Goal: Transaction & Acquisition: Purchase product/service

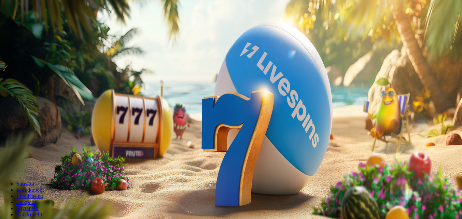
click at [5, 161] on span "minus icon" at bounding box center [5, 161] width 0 height 0
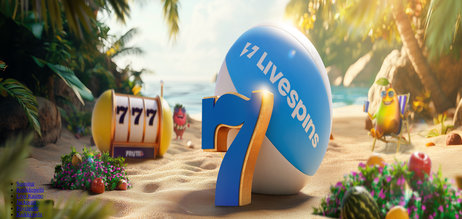
click at [5, 161] on span "minus icon" at bounding box center [5, 161] width 0 height 0
type input "**"
click at [36, 163] on span "Talleta ja pelaa" at bounding box center [20, 165] width 30 height 5
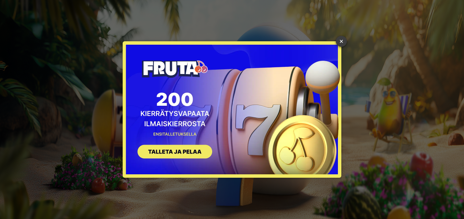
click at [340, 41] on link "×" at bounding box center [341, 41] width 11 height 11
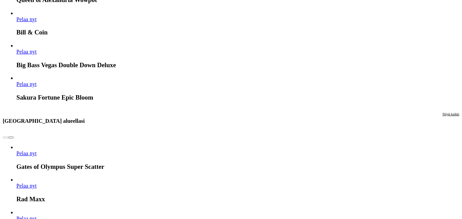
scroll to position [649, 0]
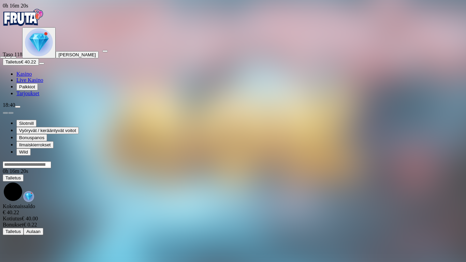
click at [3, 57] on span "close icon" at bounding box center [3, 57] width 0 height 0
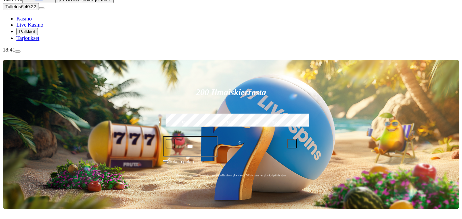
scroll to position [102, 0]
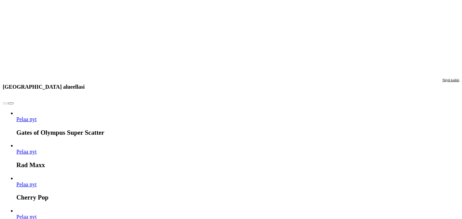
scroll to position [649, 0]
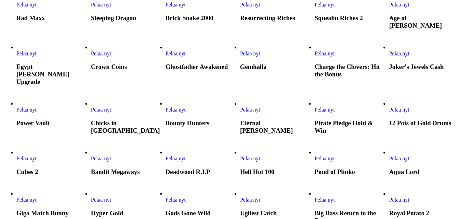
scroll to position [376, 0]
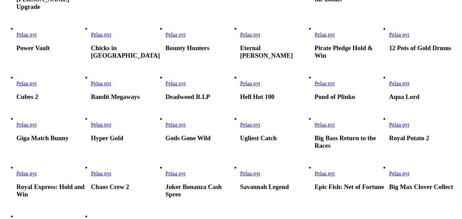
click at [186, 86] on span "Pelaa nyt" at bounding box center [176, 84] width 20 height 6
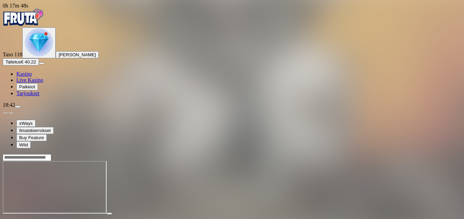
click at [16, 219] on span "fullscreen icon" at bounding box center [16, 220] width 0 height 0
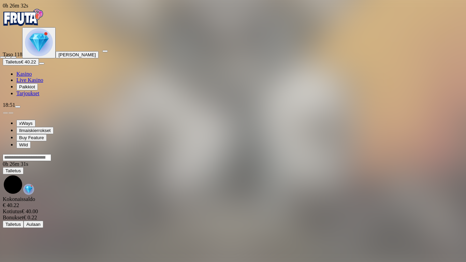
click at [3, 57] on span "close icon" at bounding box center [3, 57] width 0 height 0
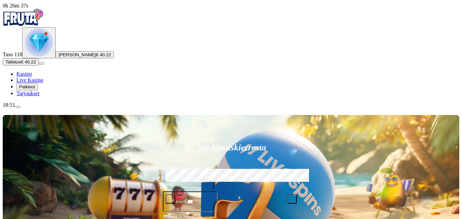
click at [21, 65] on span "Talletus" at bounding box center [12, 61] width 15 height 5
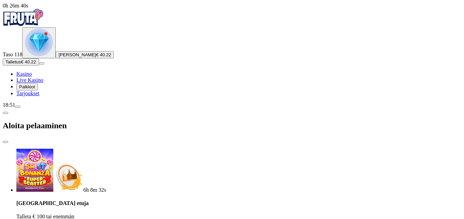
type input "*"
type input "**"
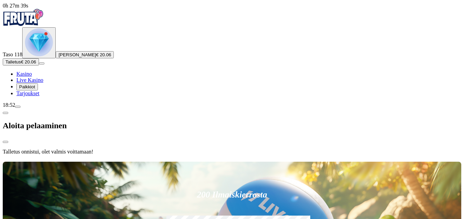
click at [450, 161] on div at bounding box center [232, 161] width 458 height 0
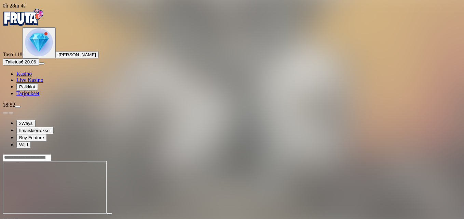
click at [16, 219] on span "fullscreen icon" at bounding box center [16, 220] width 0 height 0
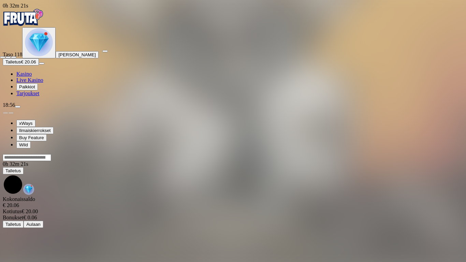
click at [14, 57] on span "fullscreen-exit icon" at bounding box center [14, 57] width 0 height 0
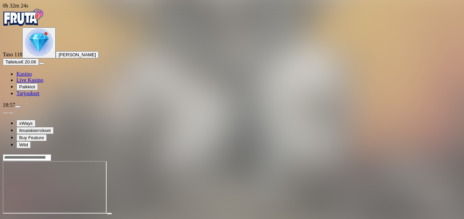
click at [16, 219] on span "fullscreen icon" at bounding box center [16, 220] width 0 height 0
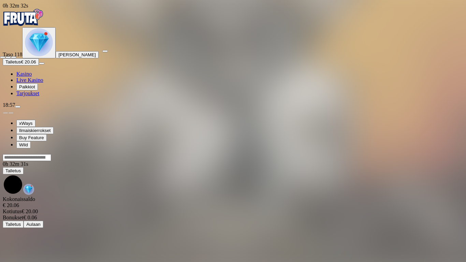
click at [3, 57] on span "close icon" at bounding box center [3, 57] width 0 height 0
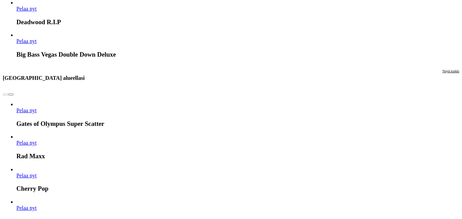
scroll to position [649, 0]
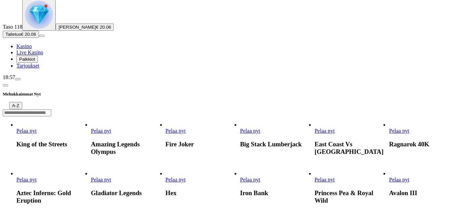
scroll to position [68, 0]
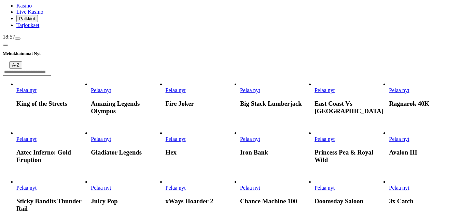
click at [335, 185] on span "Pelaa nyt" at bounding box center [325, 188] width 20 height 6
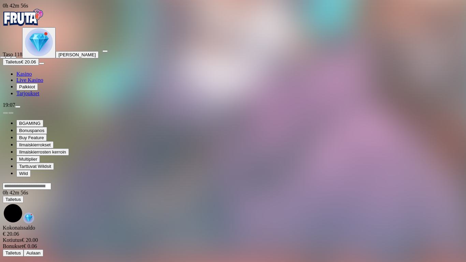
click at [3, 57] on span "close icon" at bounding box center [3, 57] width 0 height 0
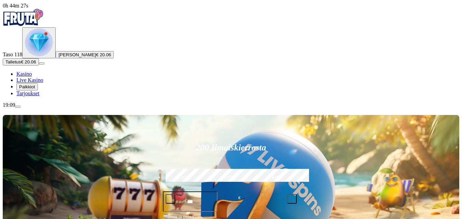
click at [170, 199] on span "minus icon" at bounding box center [170, 199] width 0 height 0
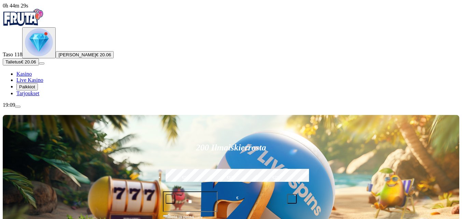
click at [170, 199] on span "minus icon" at bounding box center [170, 199] width 0 height 0
type input "**"
click at [194, 214] on span "Talleta ja pelaa" at bounding box center [179, 220] width 29 height 12
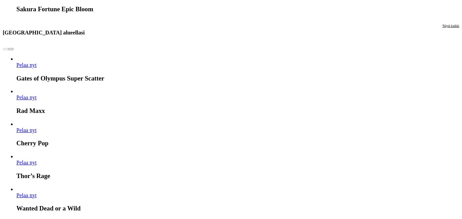
scroll to position [717, 0]
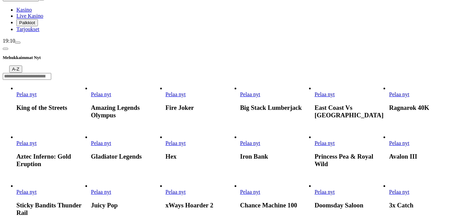
scroll to position [102, 0]
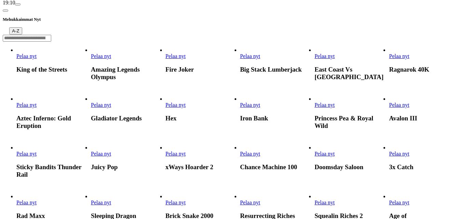
click at [37, 151] on span "Pelaa nyt" at bounding box center [26, 154] width 20 height 6
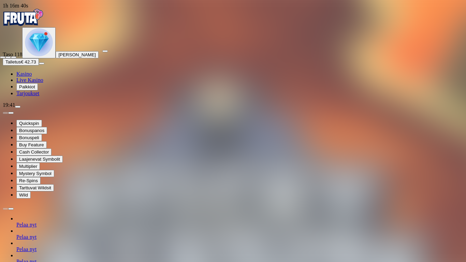
click at [3, 57] on span "close icon" at bounding box center [3, 57] width 0 height 0
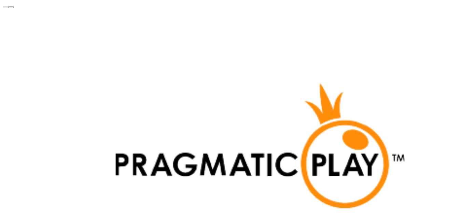
scroll to position [1537, 0]
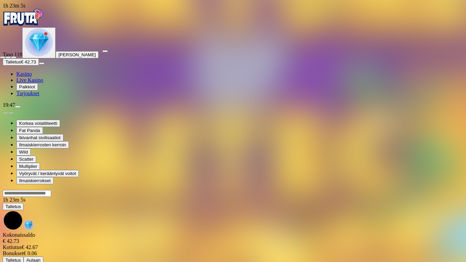
click at [3, 57] on span "close icon" at bounding box center [3, 57] width 0 height 0
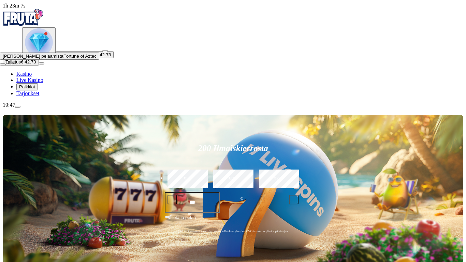
click at [108, 50] on button "button" at bounding box center [104, 51] width 5 height 2
